Goal: Transaction & Acquisition: Purchase product/service

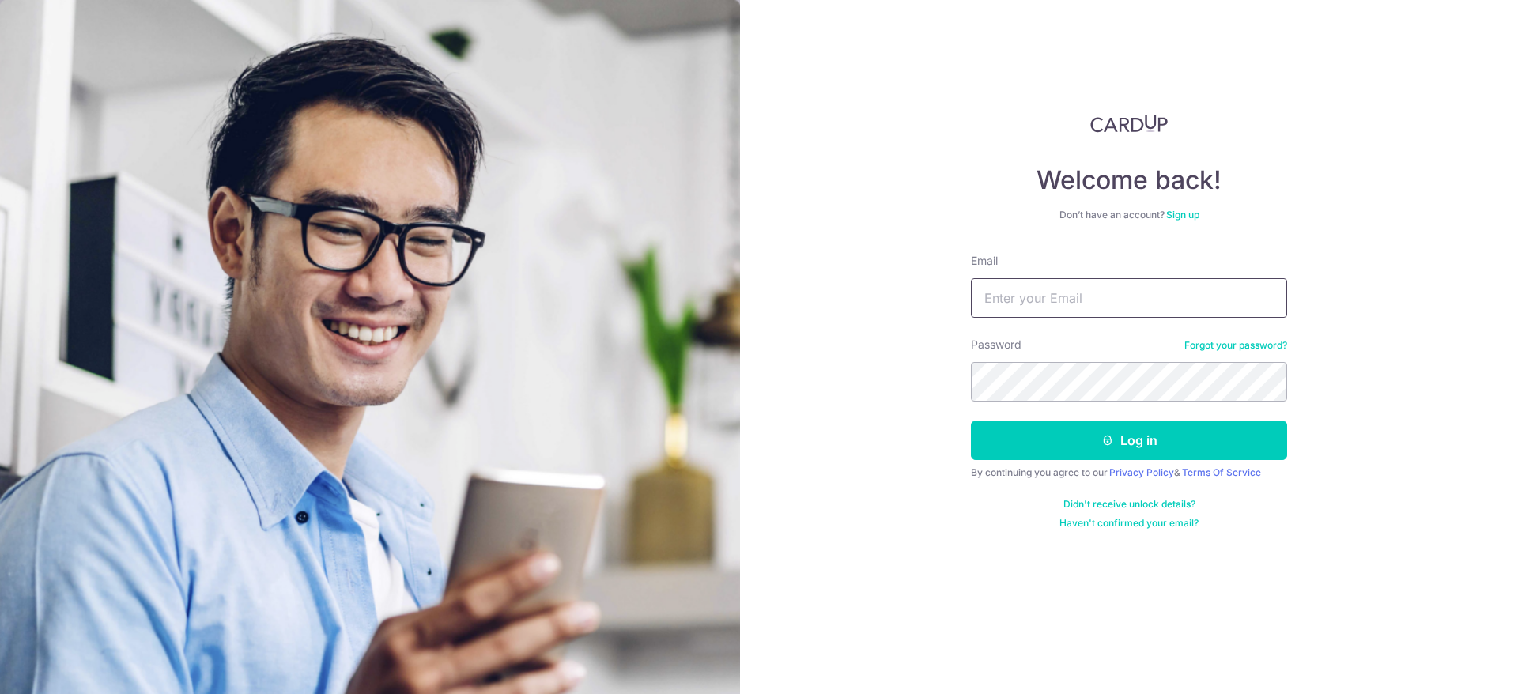
click at [1029, 296] on input "Email" at bounding box center [1129, 298] width 316 height 40
type input "[EMAIL_ADDRESS][DOMAIN_NAME]"
click at [1064, 426] on button "Log in" at bounding box center [1129, 441] width 316 height 40
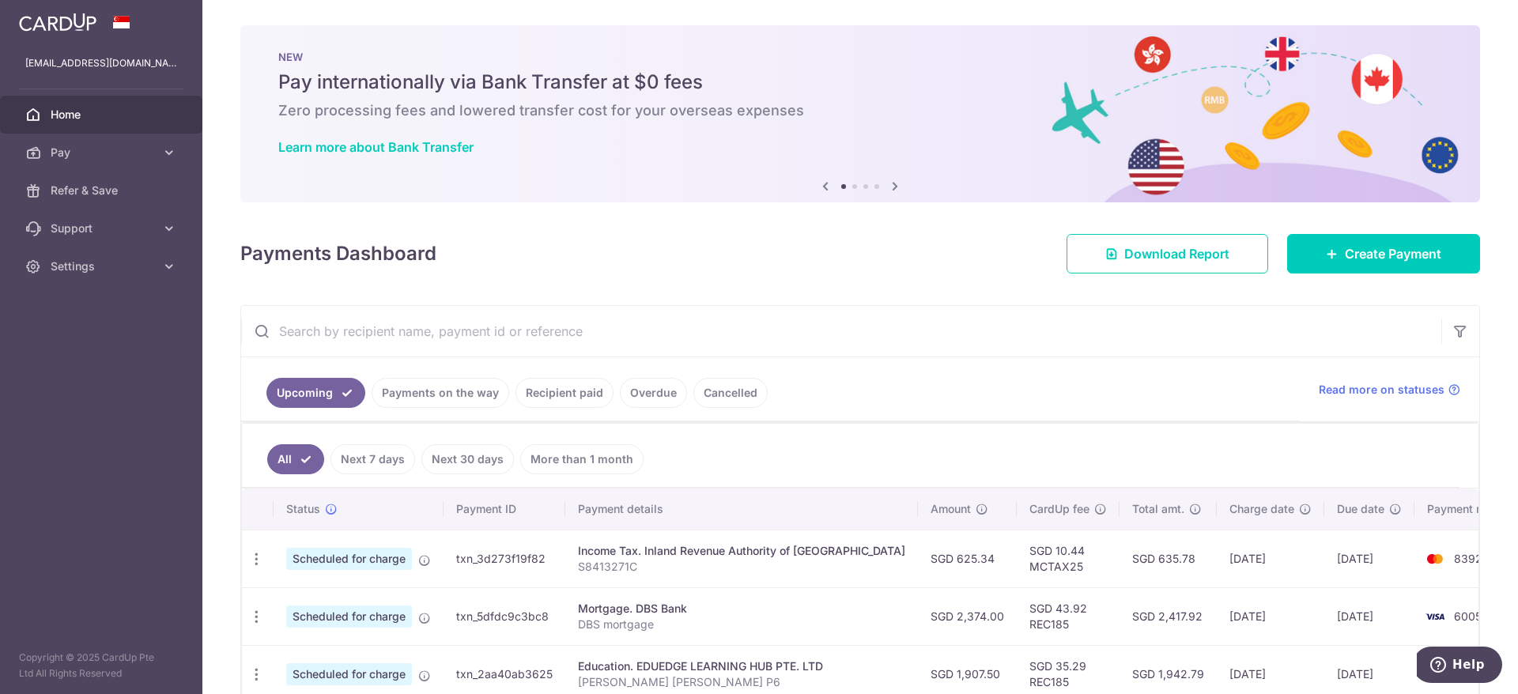
scroll to position [79, 0]
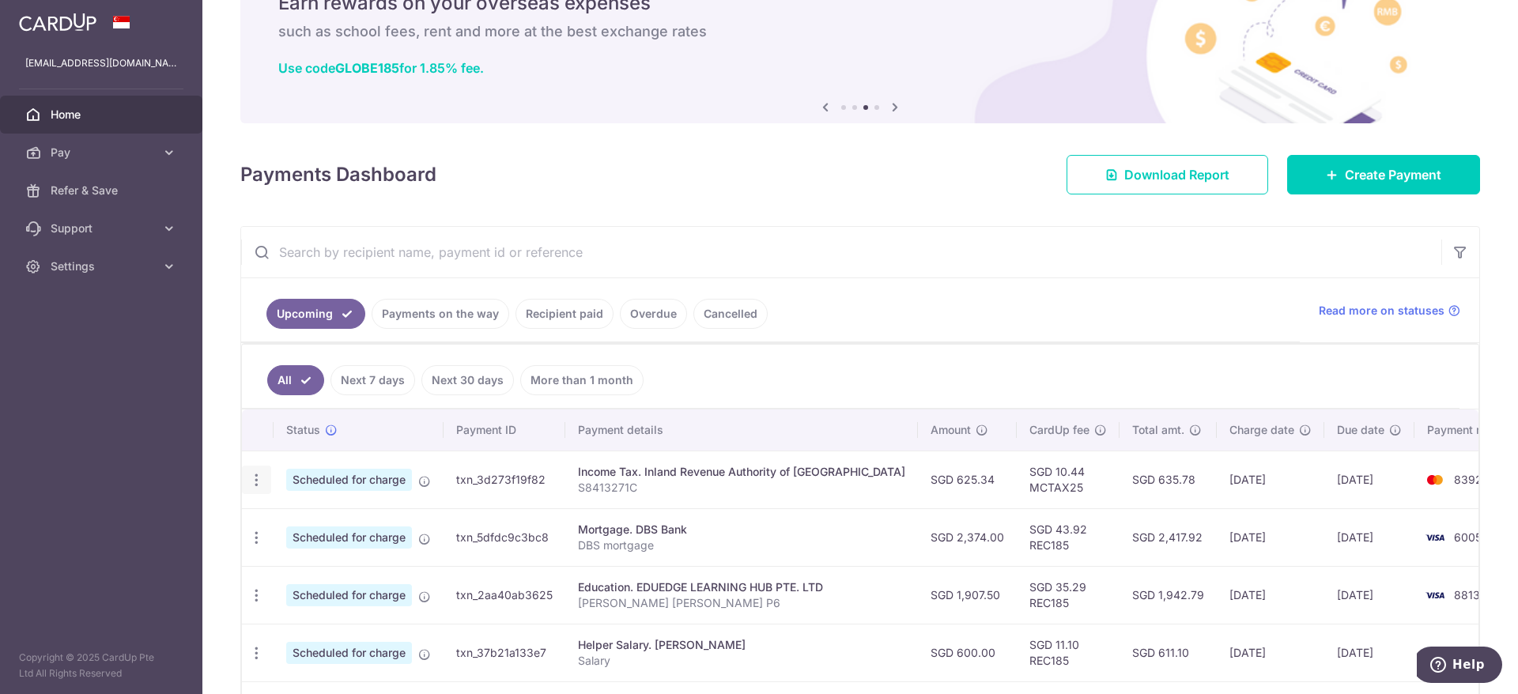
click at [258, 481] on icon "button" at bounding box center [256, 480] width 17 height 17
click at [913, 194] on div "× Pause Schedule Pause all future payments in this series Pause just this one p…" at bounding box center [860, 347] width 1316 height 694
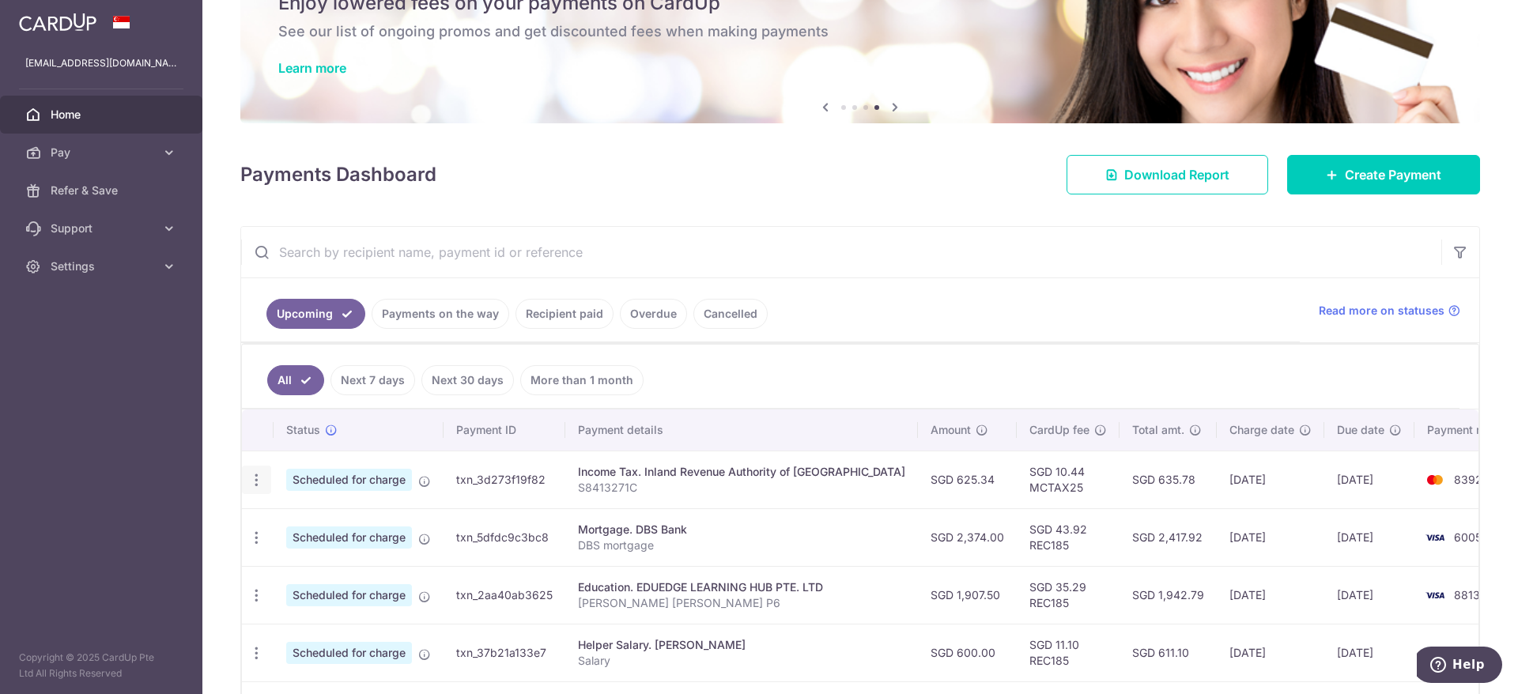
click at [257, 474] on icon "button" at bounding box center [256, 480] width 17 height 17
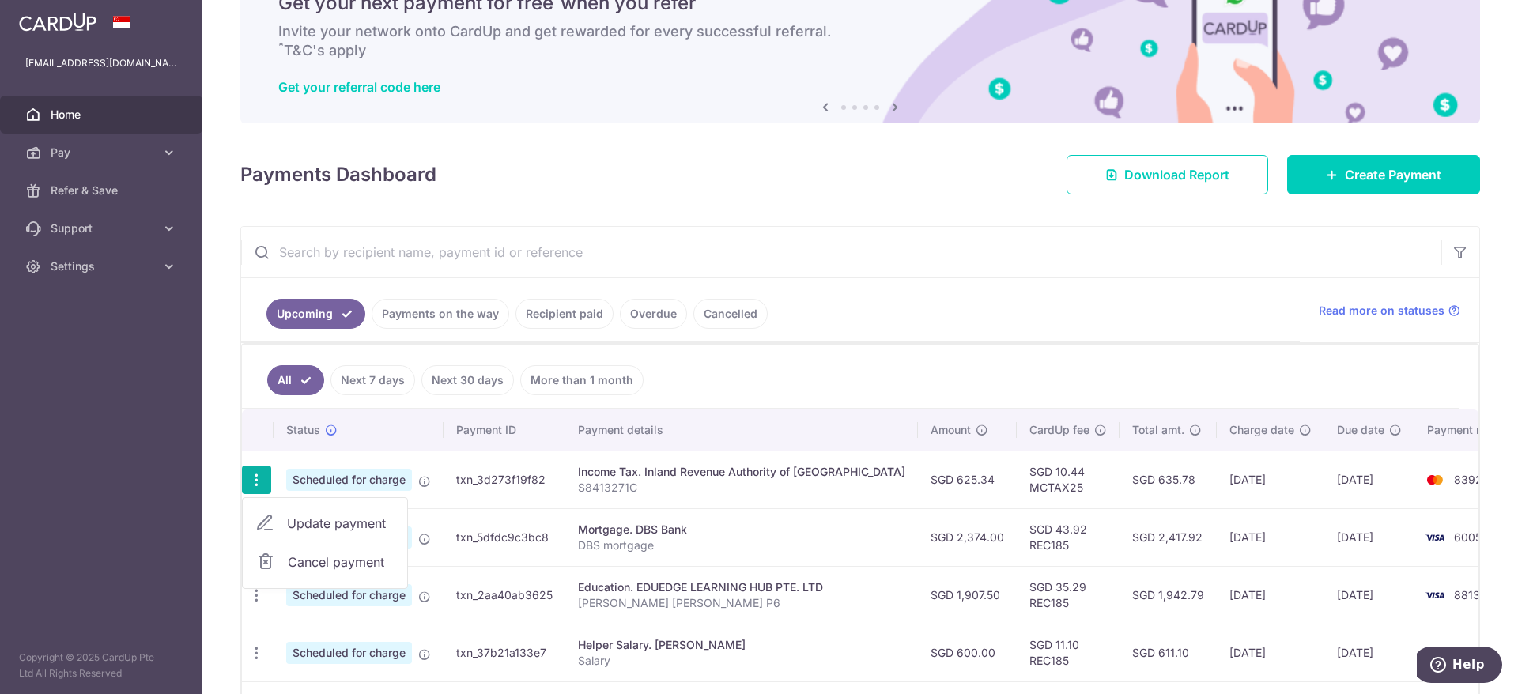
click at [327, 563] on span "Cancel payment" at bounding box center [341, 562] width 106 height 19
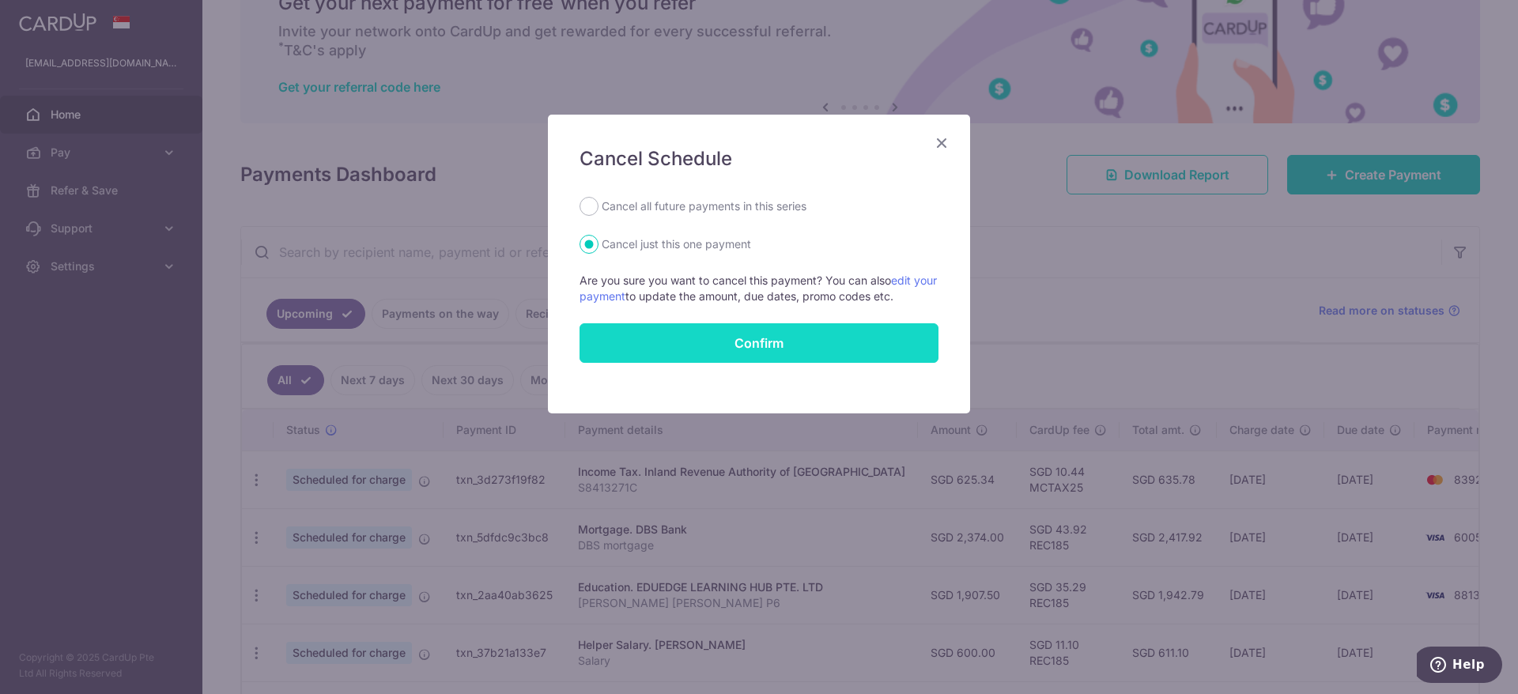
click at [750, 353] on input "Confirm" at bounding box center [759, 343] width 359 height 40
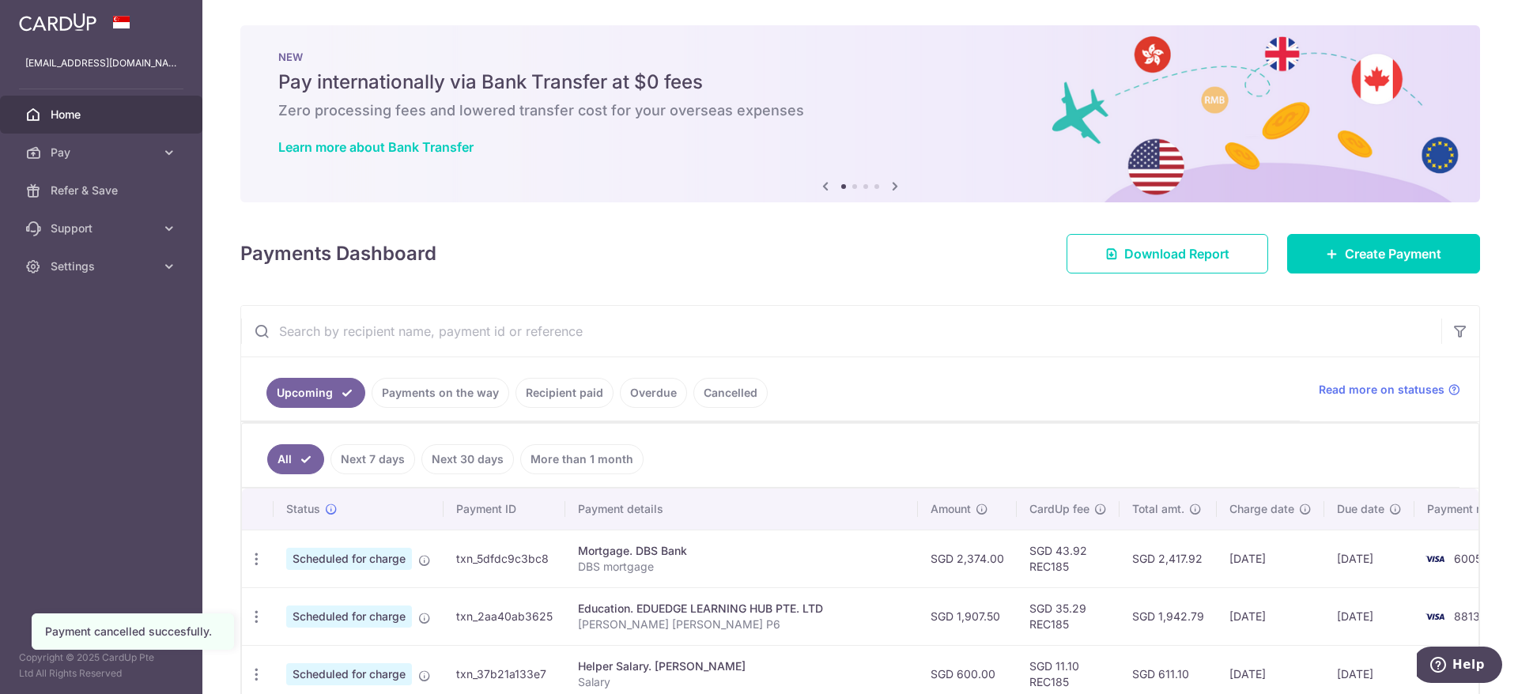
click at [927, 256] on div "Payments Dashboard Download Report Create Payment" at bounding box center [860, 251] width 1240 height 46
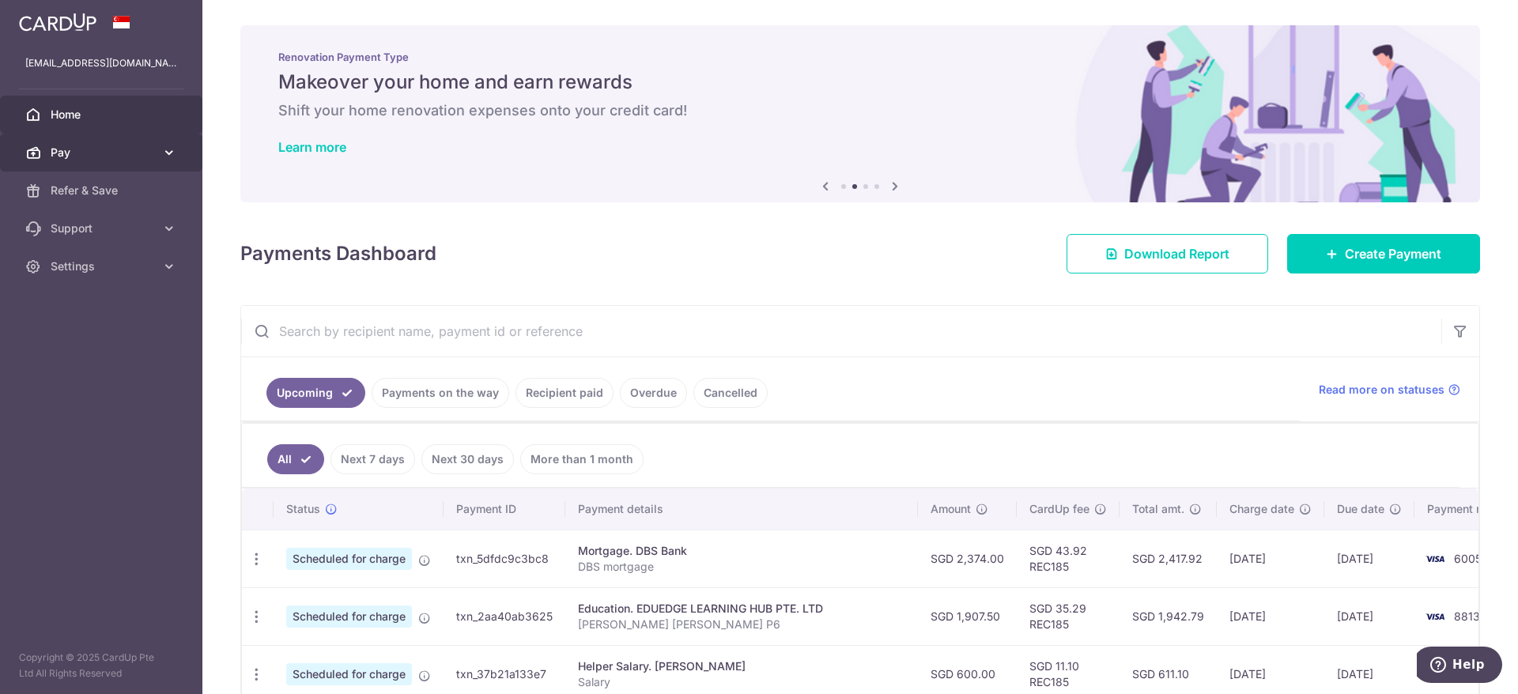
click at [153, 149] on span "Pay" at bounding box center [103, 153] width 104 height 16
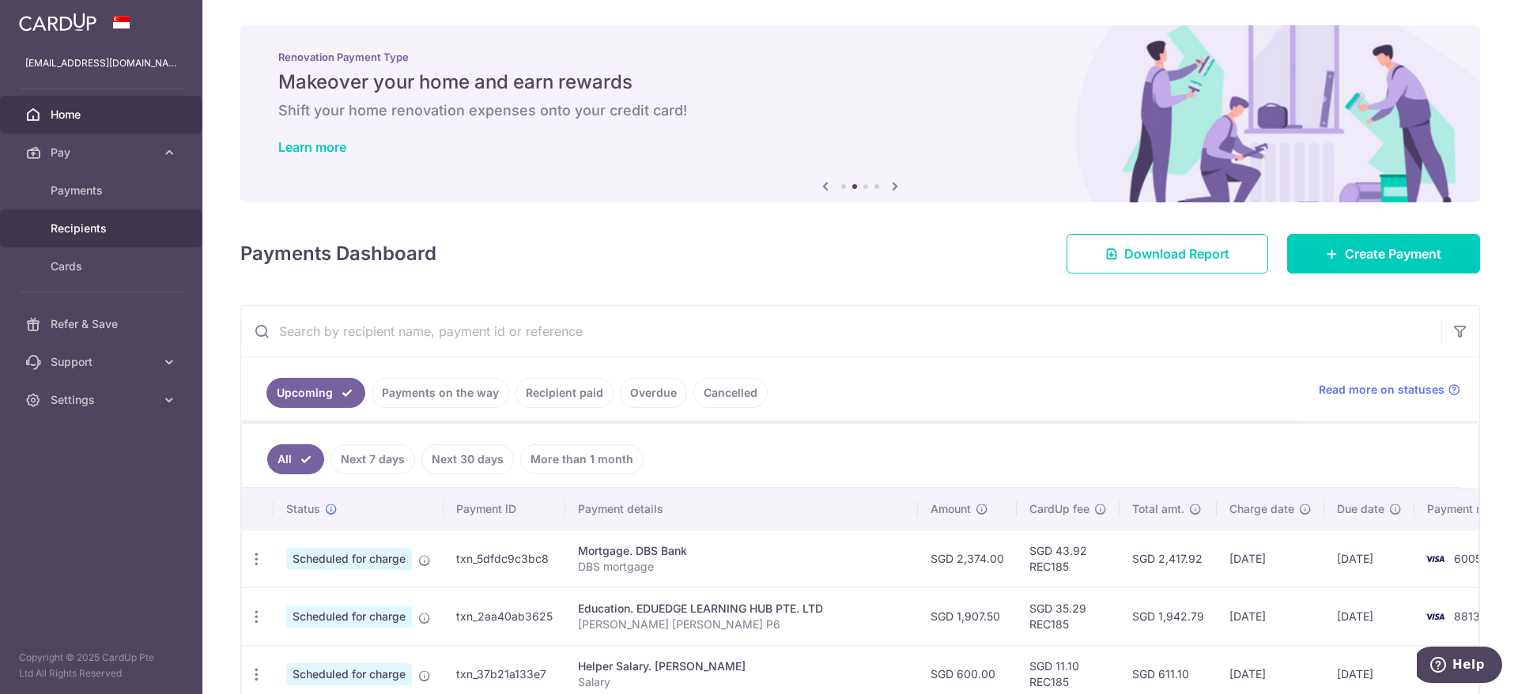
click at [91, 228] on span "Recipients" at bounding box center [103, 229] width 104 height 16
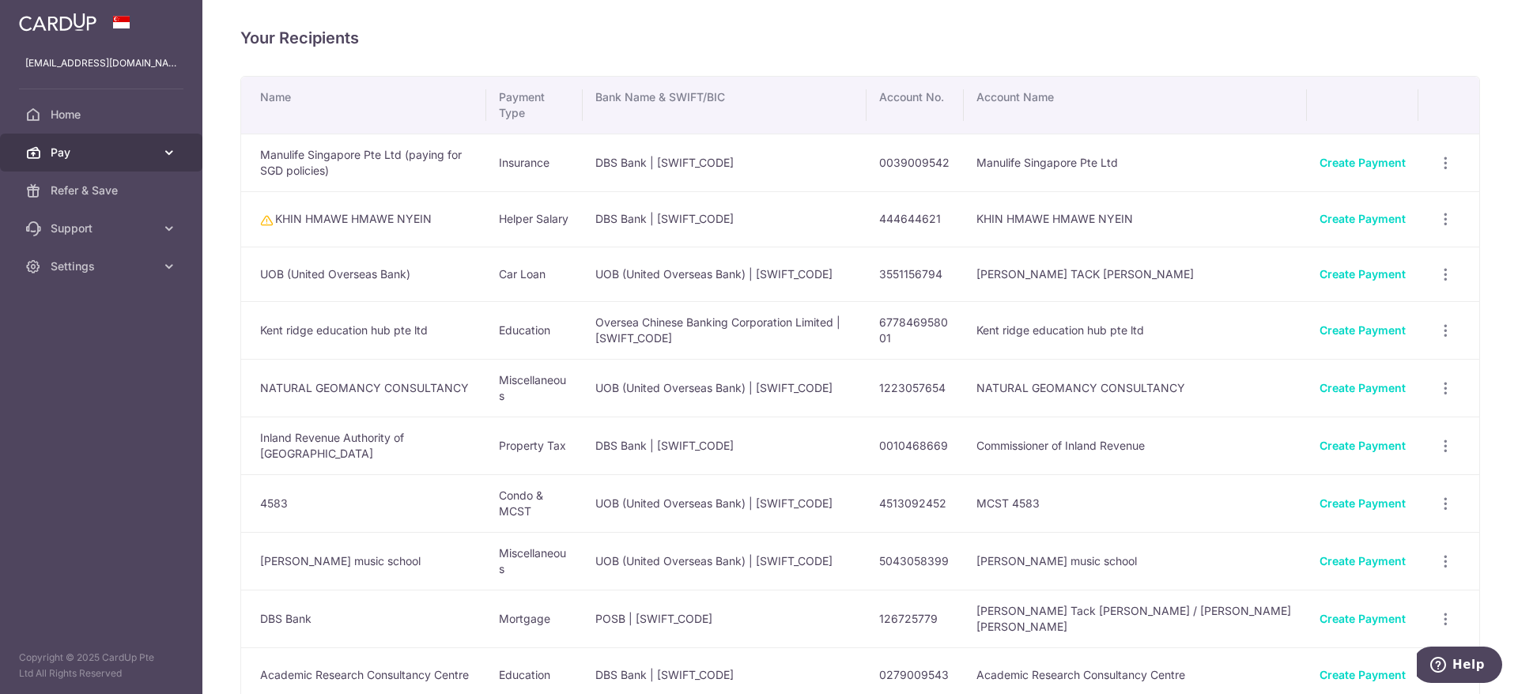
click at [86, 152] on span "Pay" at bounding box center [103, 153] width 104 height 16
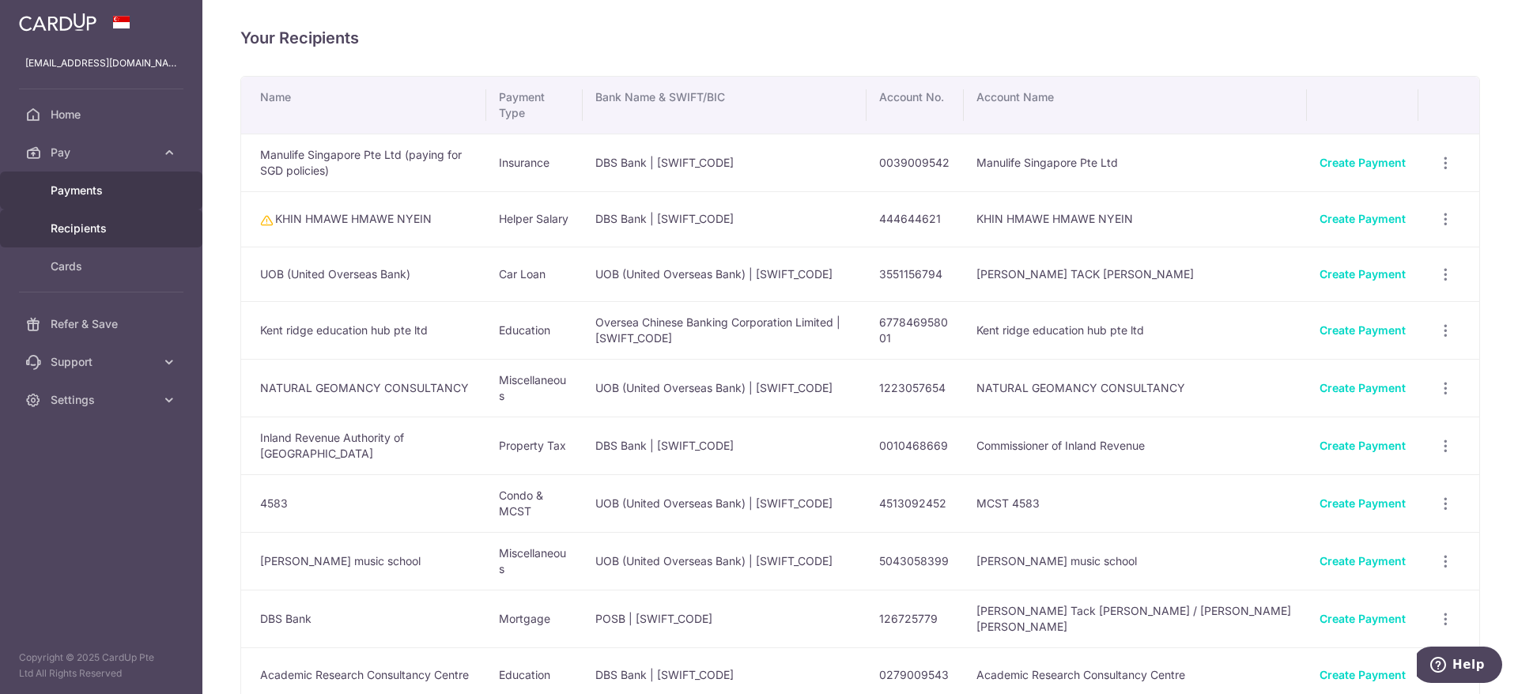
click at [86, 185] on span "Payments" at bounding box center [103, 191] width 104 height 16
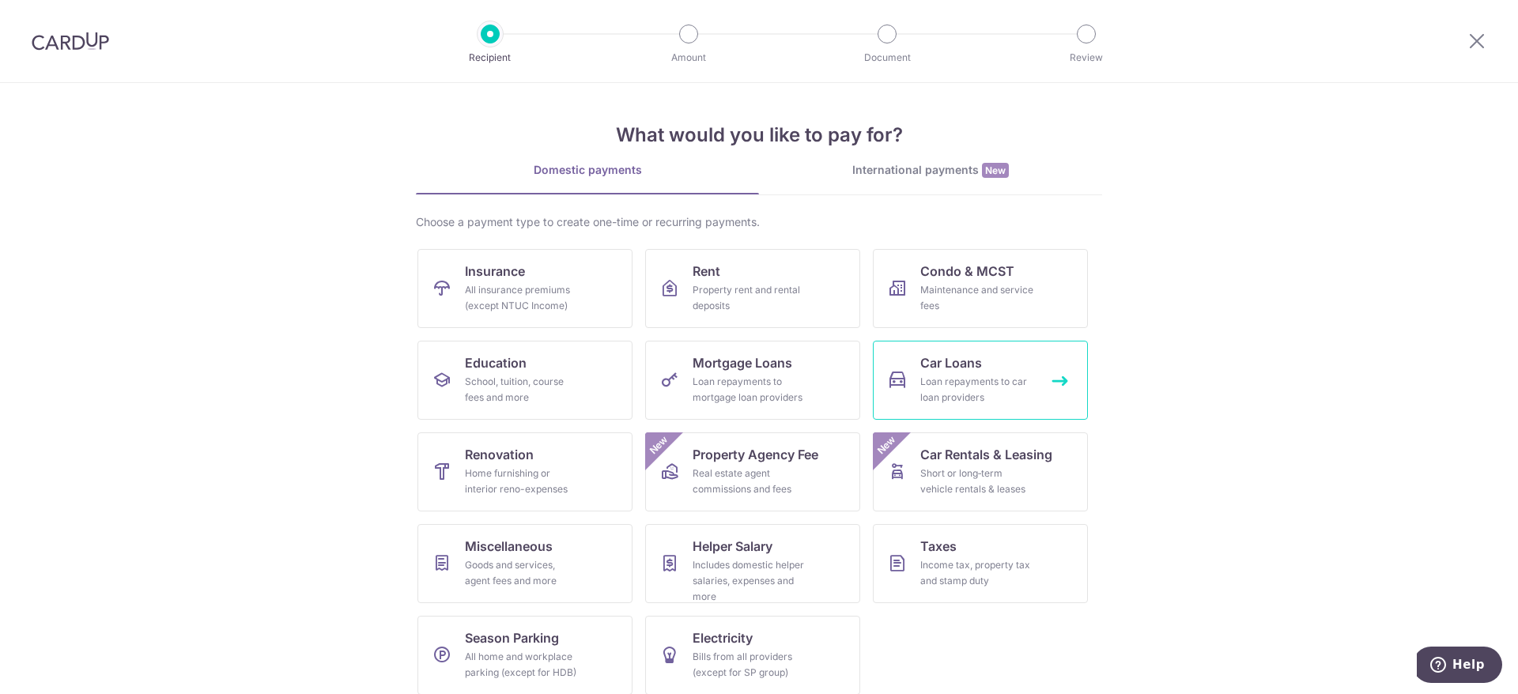
click at [972, 362] on span "Car Loans" at bounding box center [951, 362] width 62 height 19
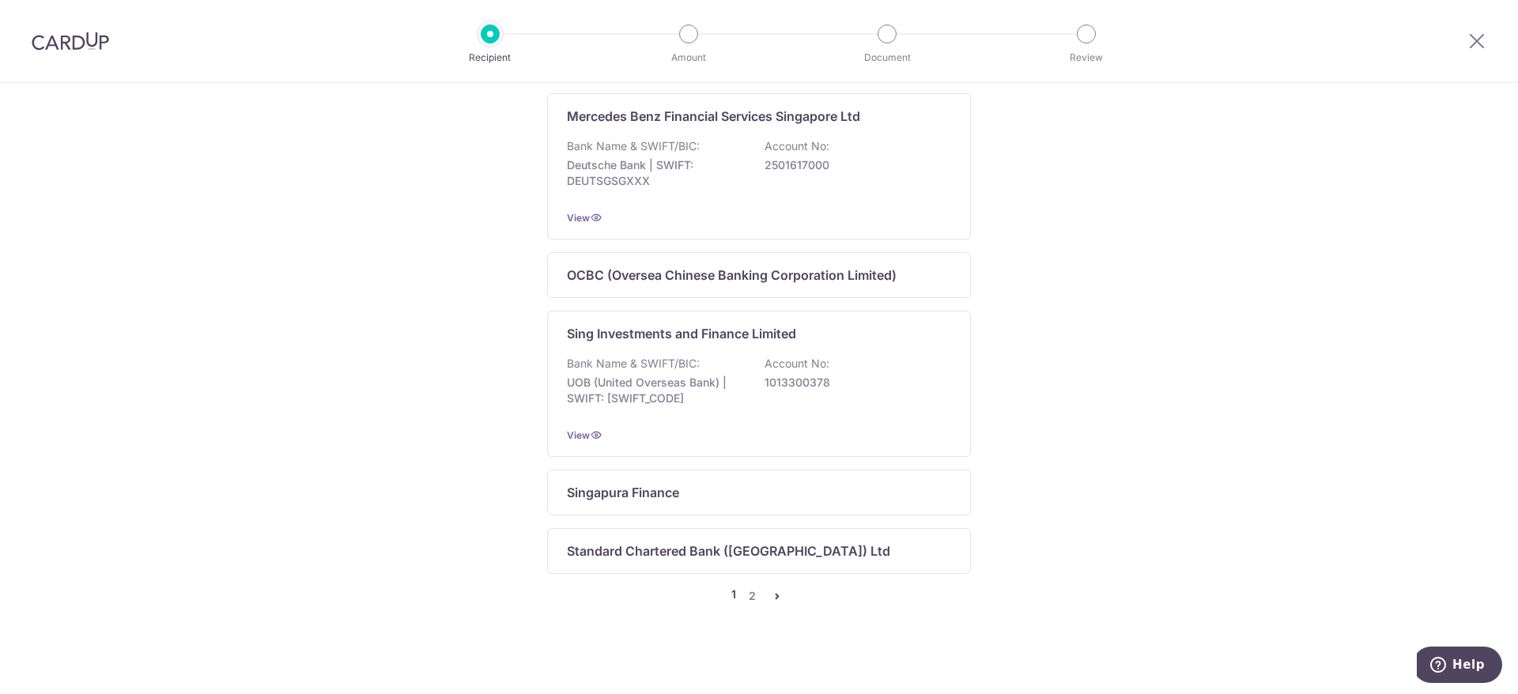
scroll to position [1018, 0]
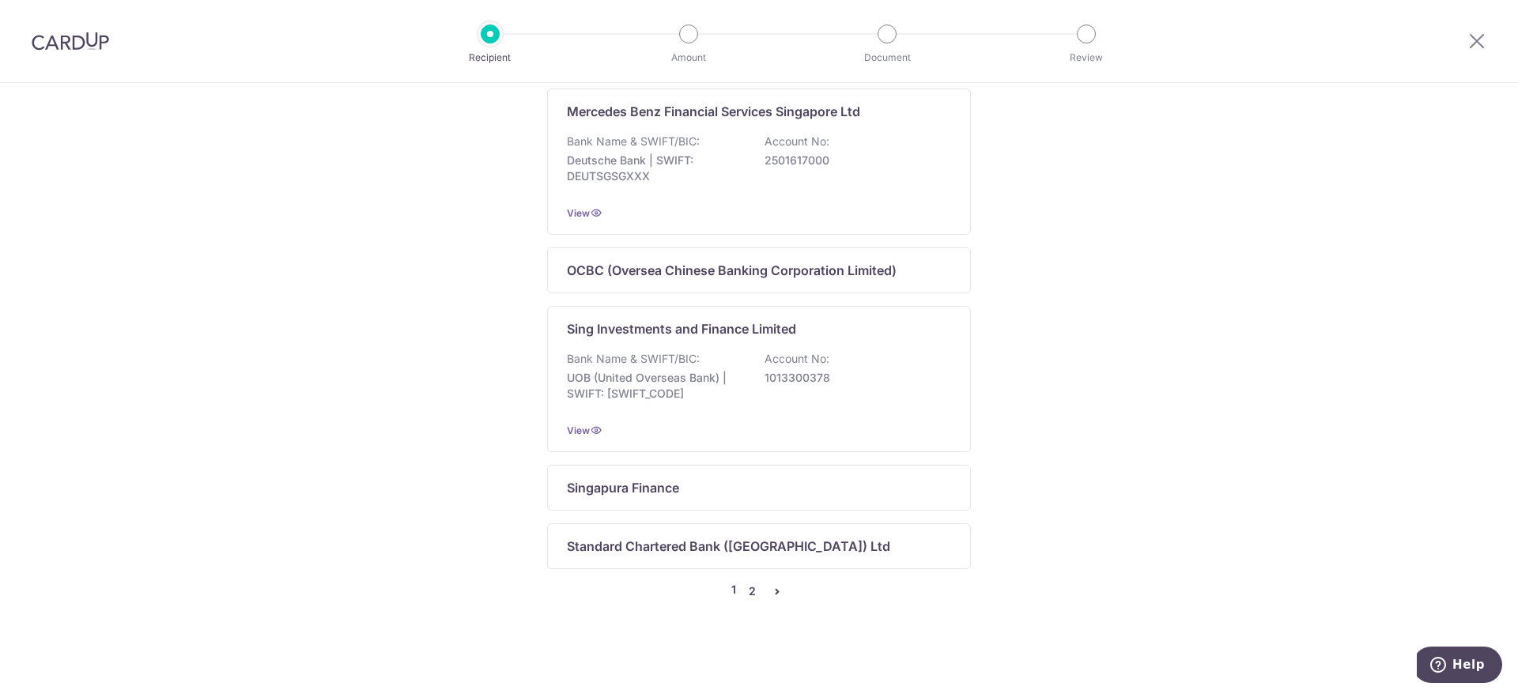
click at [744, 595] on link "2" at bounding box center [751, 591] width 19 height 19
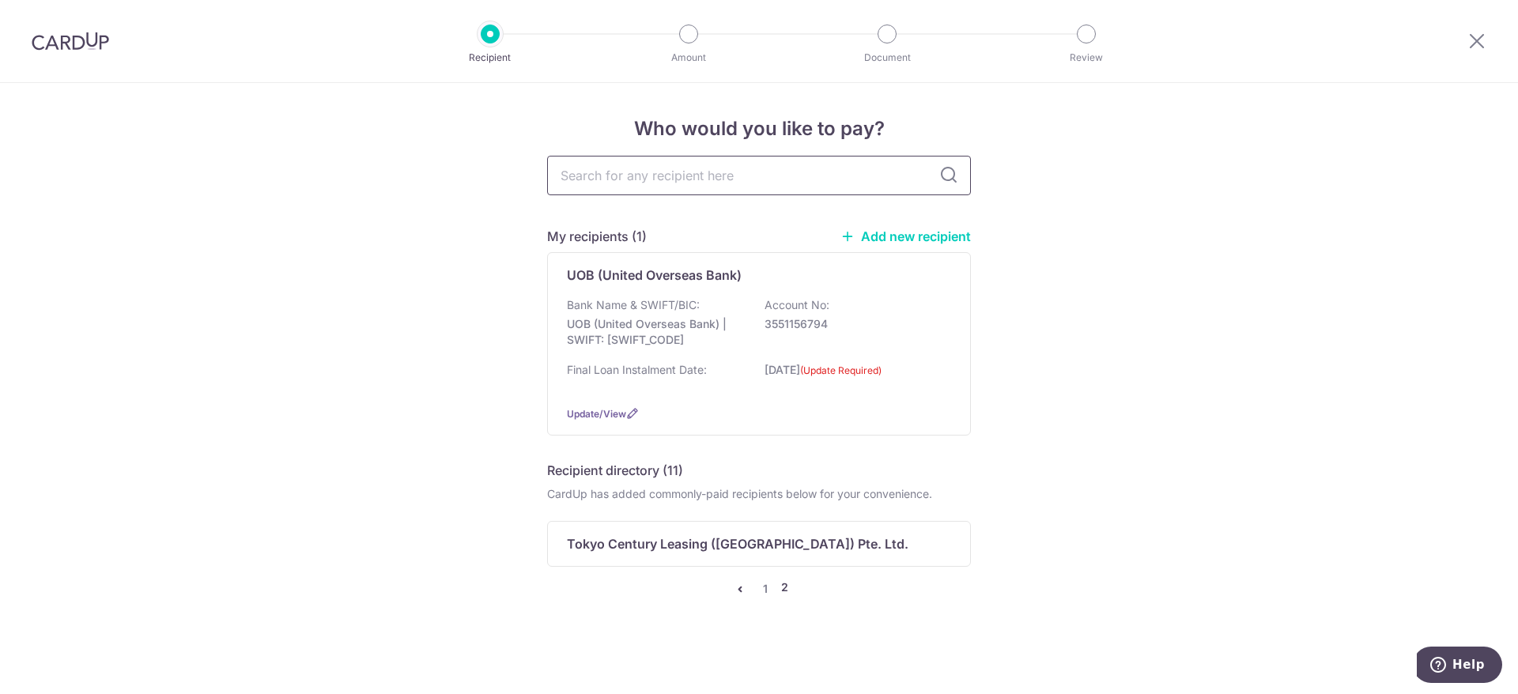
click at [662, 182] on input "text" at bounding box center [759, 176] width 424 height 40
type input "mits"
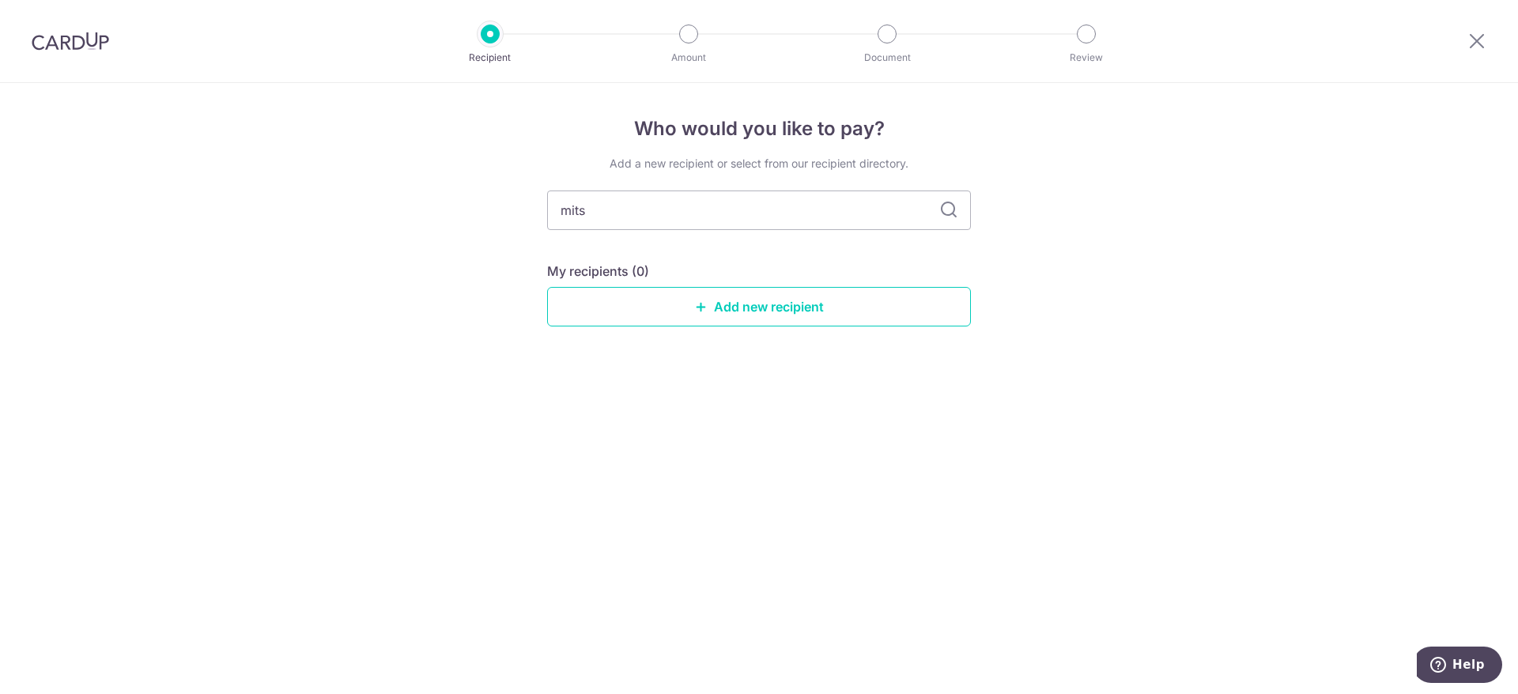
type input "mitsu"
type input "mitsubishu"
type input "mitsubishi"
type input "mitsubishi hc"
click at [950, 218] on icon at bounding box center [948, 210] width 19 height 19
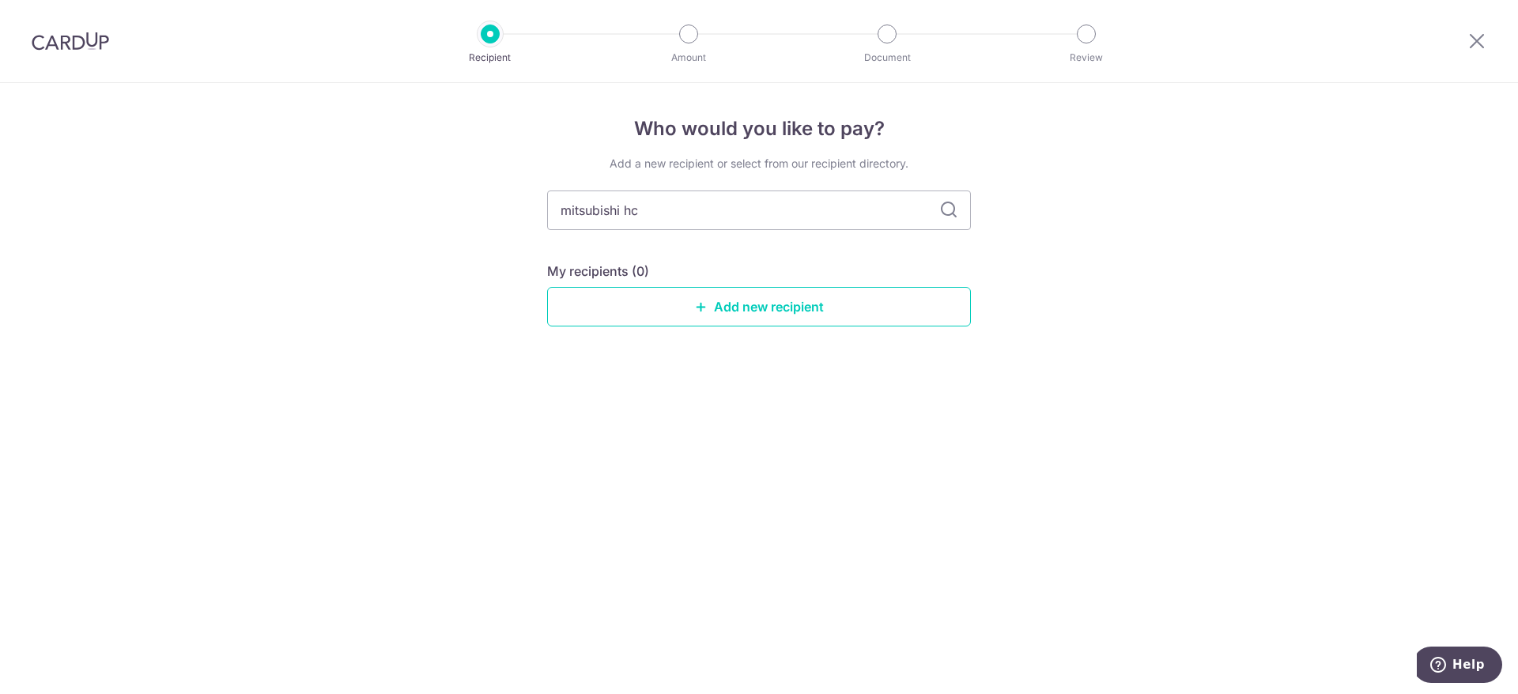
click at [950, 208] on icon at bounding box center [948, 210] width 19 height 19
click at [1097, 268] on div "Who would you like to pay? Add a new recipient or select from our recipient dir…" at bounding box center [759, 388] width 1518 height 611
drag, startPoint x: 651, startPoint y: 198, endPoint x: 526, endPoint y: 204, distance: 125.8
click at [531, 207] on div "Who would you like to pay? Add a new recipient or select from our recipient dir…" at bounding box center [759, 388] width 1518 height 611
click at [1475, 43] on icon at bounding box center [1476, 41] width 19 height 20
